Goal: Transaction & Acquisition: Book appointment/travel/reservation

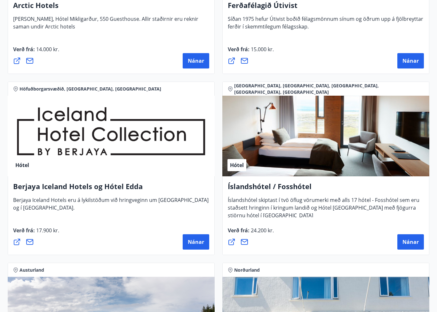
scroll to position [1110, 0]
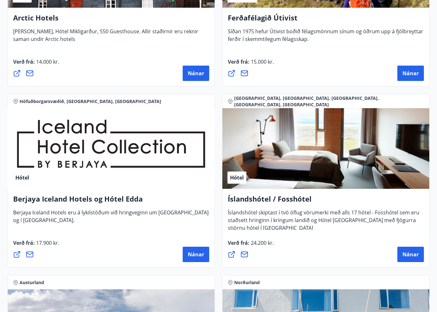
click at [408, 123] on div "Hótel" at bounding box center [325, 148] width 207 height 81
click at [412, 254] on span "Nánar" at bounding box center [410, 254] width 16 height 7
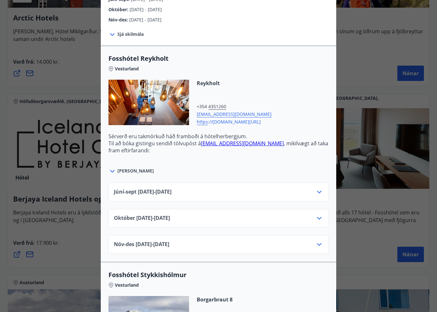
scroll to position [193, 0]
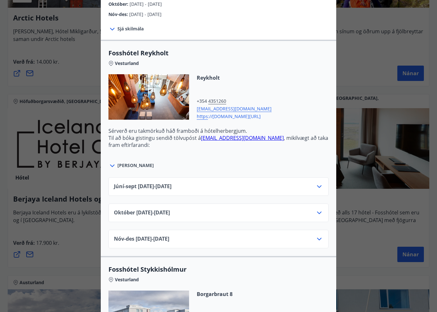
click at [317, 189] on icon at bounding box center [319, 186] width 8 height 8
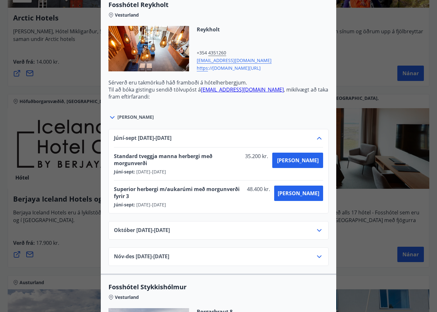
scroll to position [229, 0]
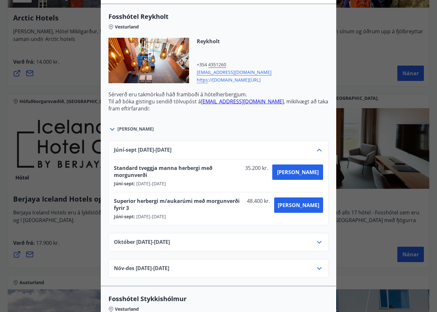
click at [318, 238] on icon at bounding box center [319, 242] width 8 height 8
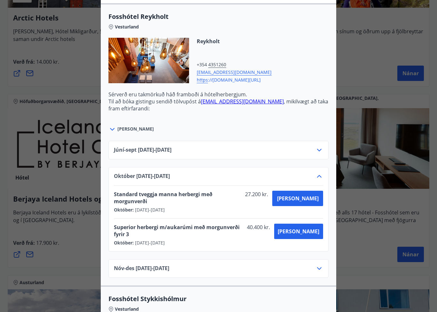
click at [316, 264] on icon at bounding box center [319, 268] width 8 height 8
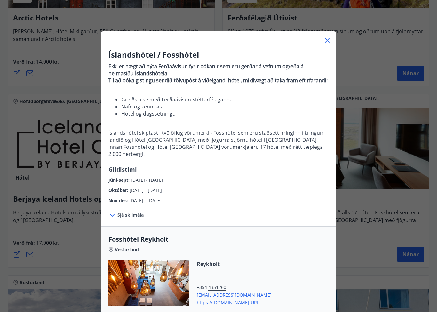
scroll to position [7, 0]
click at [123, 217] on span "Sjá skilmála" at bounding box center [130, 214] width 26 height 6
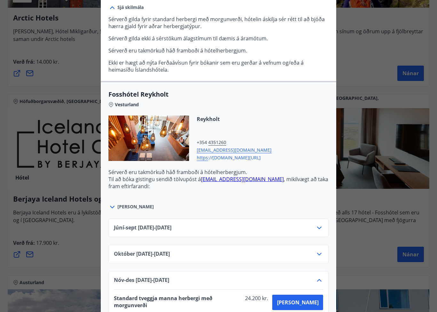
scroll to position [214, 0]
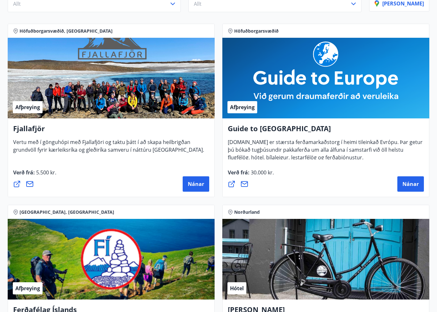
scroll to position [0, 0]
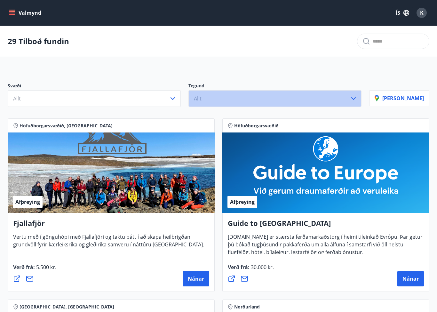
click at [257, 95] on button "Allt" at bounding box center [274, 98] width 173 height 17
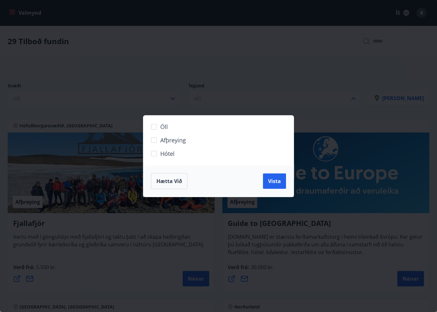
click at [115, 142] on div "Öll Afþreying Hótel Hætta við Vista" at bounding box center [218, 156] width 437 height 312
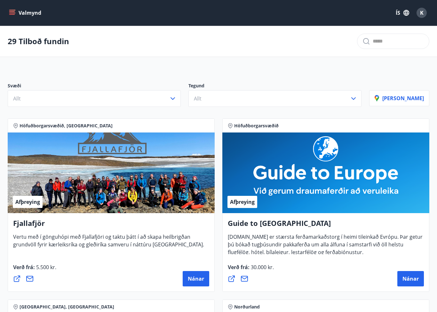
click at [141, 92] on button "Allt" at bounding box center [94, 98] width 173 height 17
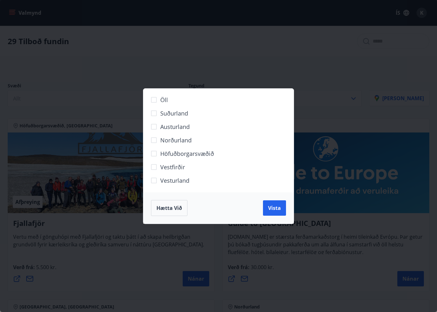
click at [176, 164] on span "Vestfirðir" at bounding box center [172, 167] width 25 height 8
click at [269, 207] on span "Vista" at bounding box center [274, 207] width 13 height 7
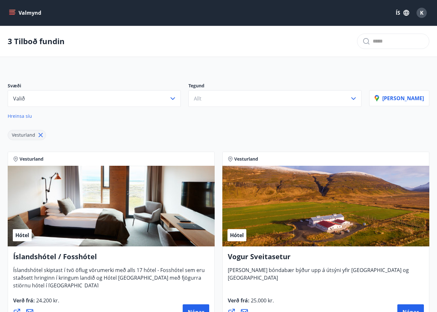
click at [16, 9] on button "Valmynd" at bounding box center [26, 13] width 36 height 12
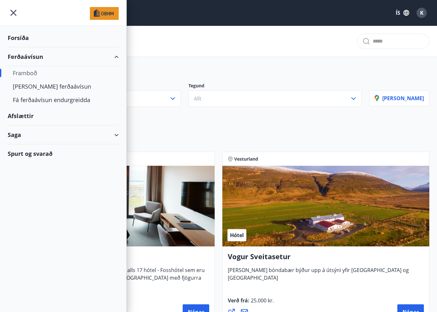
click at [17, 113] on div "Afslættir" at bounding box center [63, 115] width 111 height 19
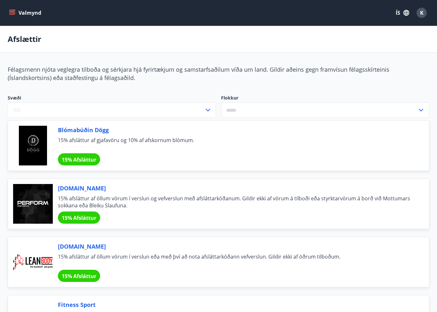
click at [265, 115] on input "text" at bounding box center [319, 110] width 196 height 16
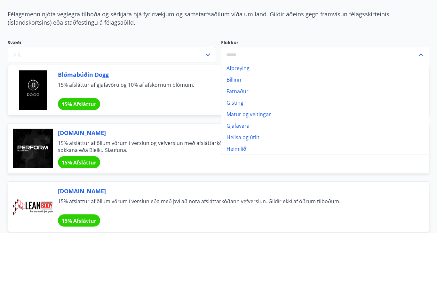
click at [235, 152] on li "Gisting" at bounding box center [324, 158] width 207 height 12
type input "*******"
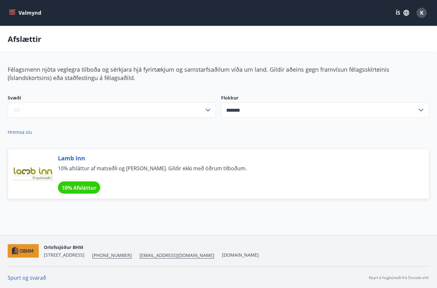
click at [34, 5] on div "Valmynd ÍS K" at bounding box center [218, 12] width 421 height 15
click at [27, 18] on button "Valmynd" at bounding box center [26, 13] width 36 height 12
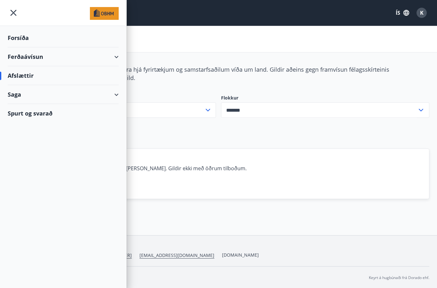
click at [27, 45] on div "Forsíða" at bounding box center [63, 37] width 111 height 19
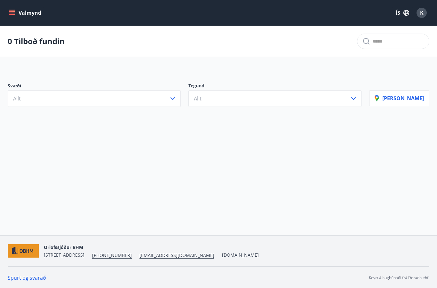
click at [420, 14] on span "K" at bounding box center [422, 12] width 4 height 7
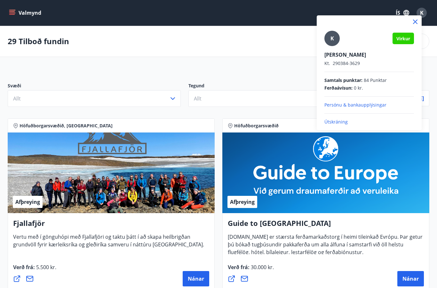
click at [277, 88] on div at bounding box center [218, 144] width 437 height 288
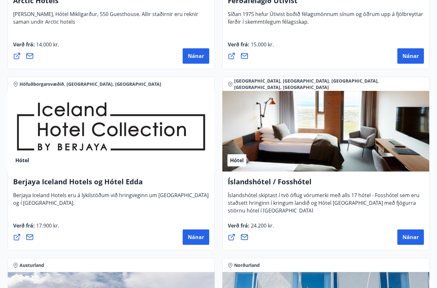
scroll to position [1128, 0]
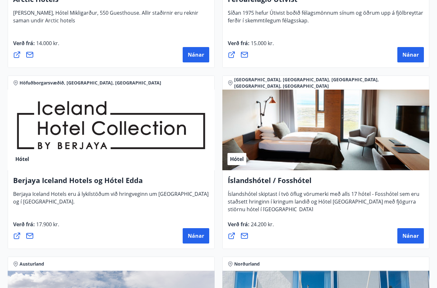
click at [370, 145] on div "Hótel" at bounding box center [325, 130] width 207 height 81
click at [199, 239] on button "Nánar" at bounding box center [195, 235] width 27 height 15
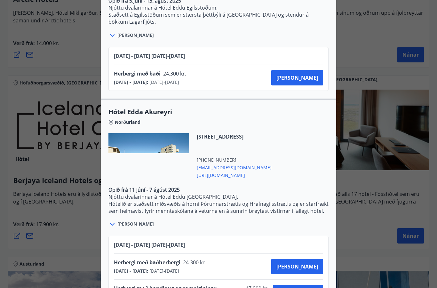
scroll to position [1329, 0]
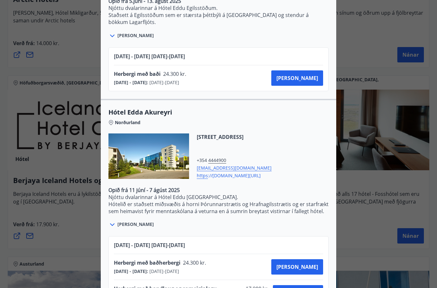
click at [386, 97] on div at bounding box center [218, 144] width 437 height 288
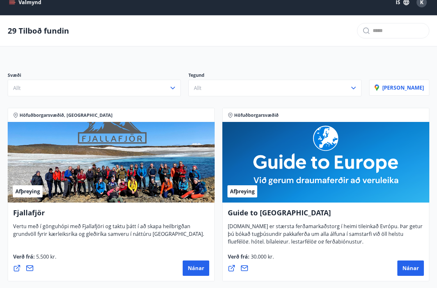
scroll to position [0, 0]
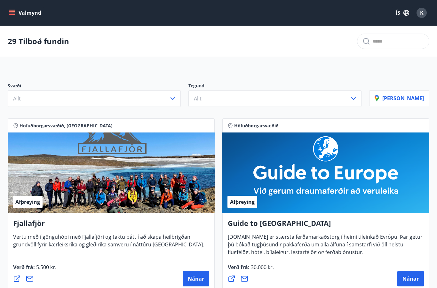
click at [420, 13] on span "K" at bounding box center [422, 12] width 4 height 7
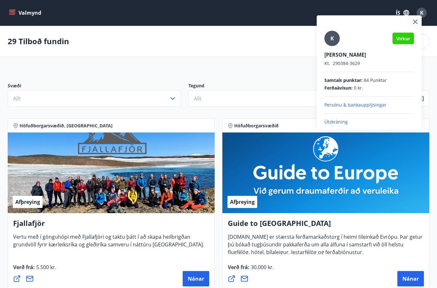
click at [335, 125] on p "Útskráning" at bounding box center [368, 122] width 89 height 6
